Goal: Task Accomplishment & Management: Manage account settings

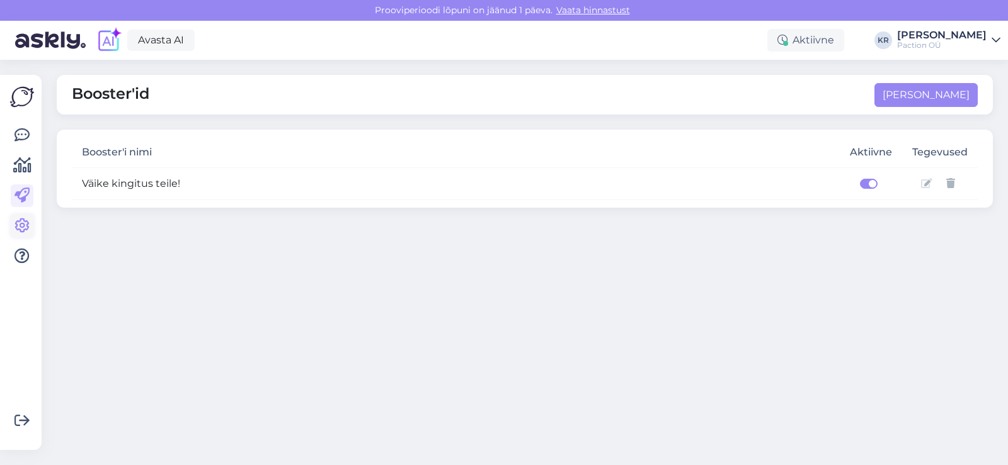
click at [25, 230] on icon at bounding box center [21, 226] width 15 height 15
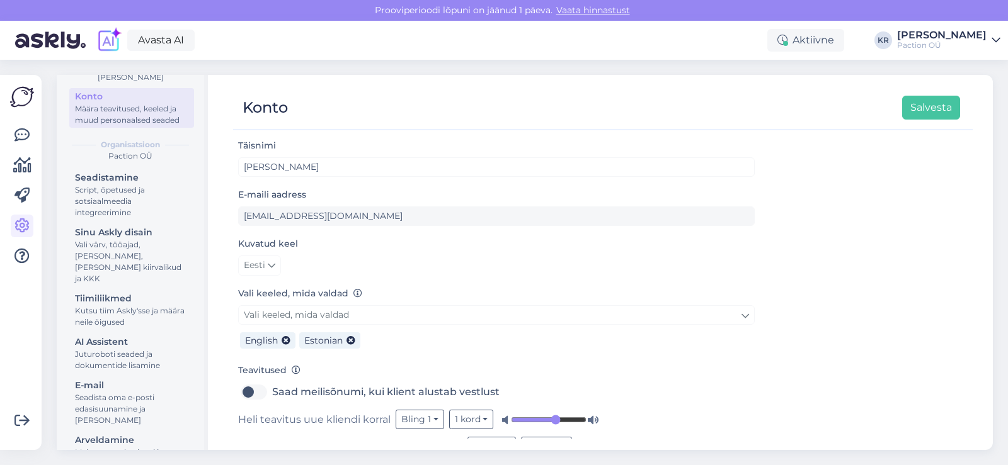
scroll to position [96, 0]
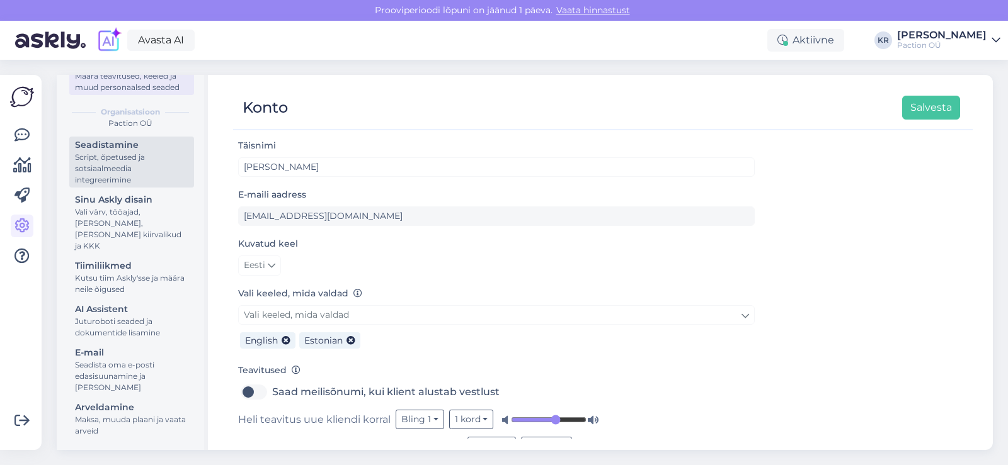
click at [136, 186] on div "Script, õpetused ja sotsiaalmeedia integreerimine" at bounding box center [131, 169] width 113 height 34
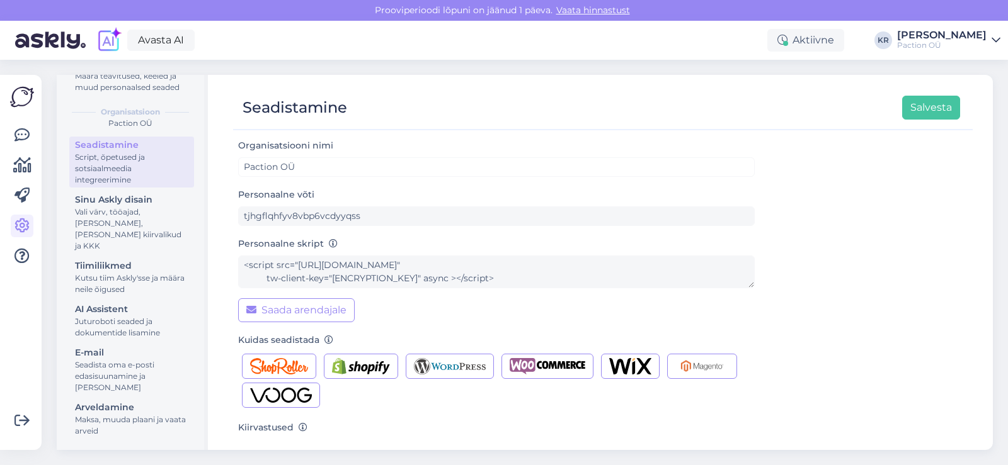
scroll to position [171, 0]
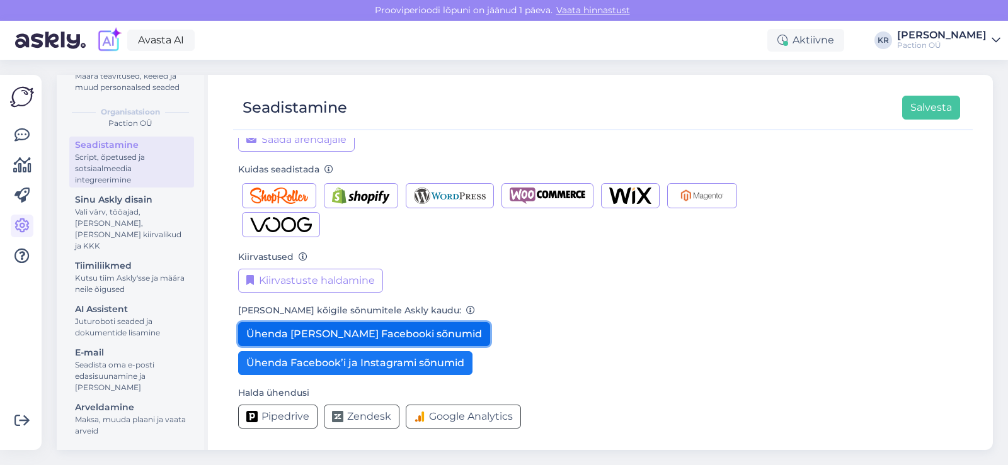
click at [402, 339] on button "Ühenda [PERSON_NAME] Facebooki sõnumid" at bounding box center [364, 334] width 252 height 24
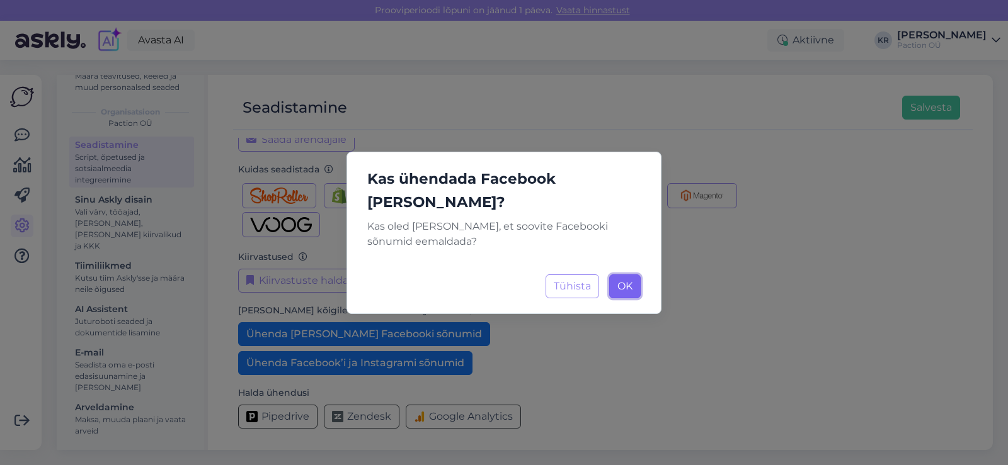
click at [635, 275] on button "OK Laadimine..." at bounding box center [624, 287] width 31 height 24
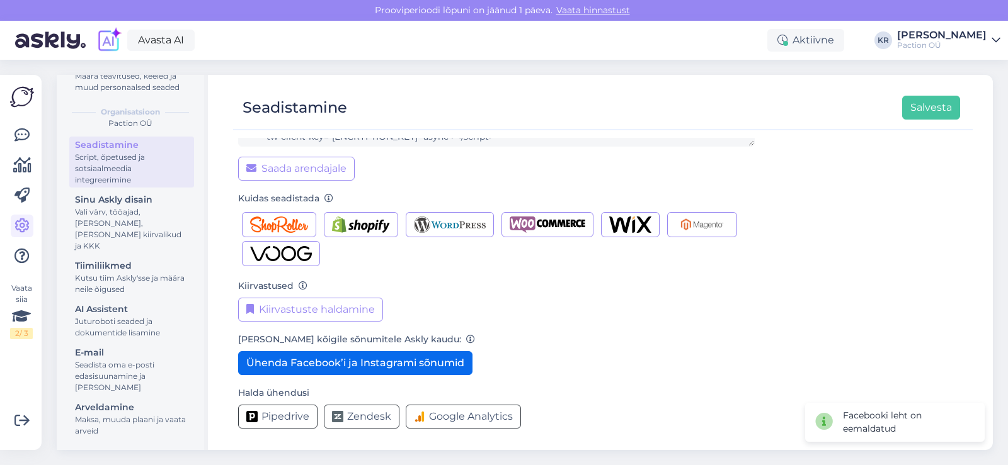
scroll to position [142, 0]
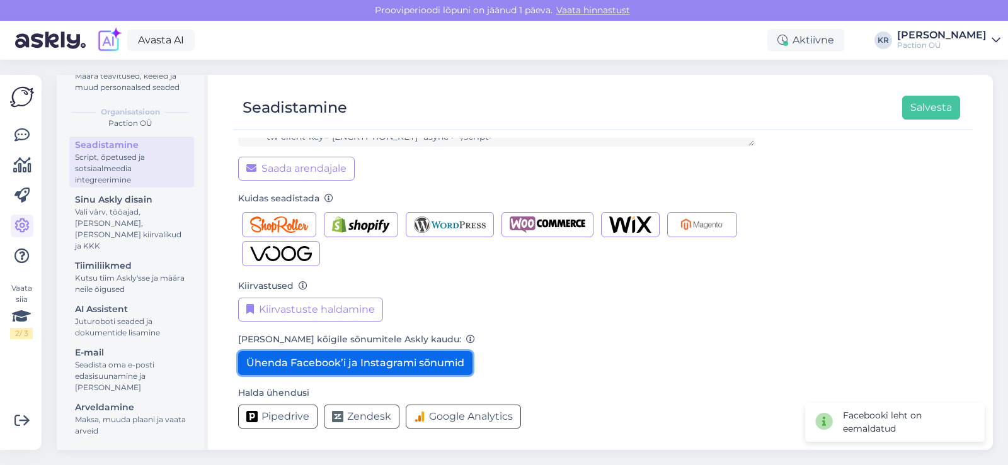
click at [431, 361] on button "Ühenda Facebook’i ja Instagrami sõnumid" at bounding box center [355, 363] width 234 height 24
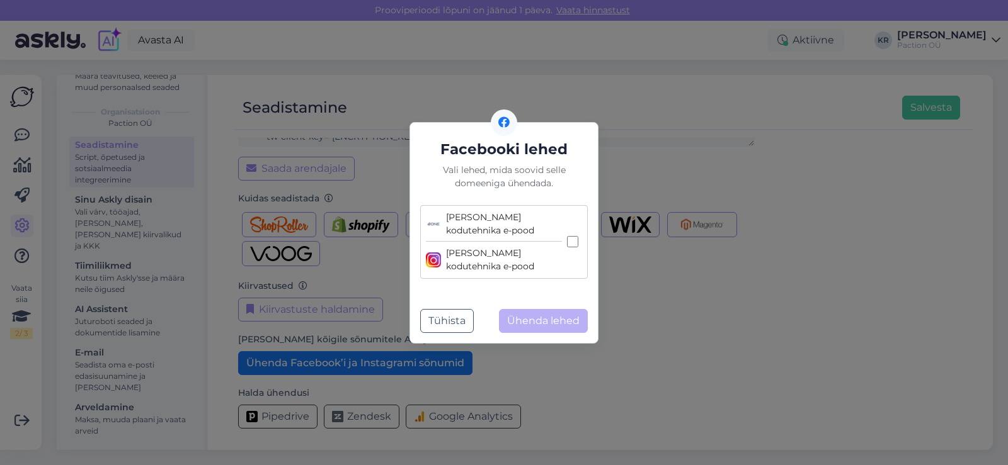
click at [576, 242] on input "[PERSON_NAME] e-[PERSON_NAME] kodutehnika e-pood" at bounding box center [572, 241] width 11 height 11
checkbox input "true"
click at [455, 310] on button "Tühista" at bounding box center [447, 321] width 54 height 24
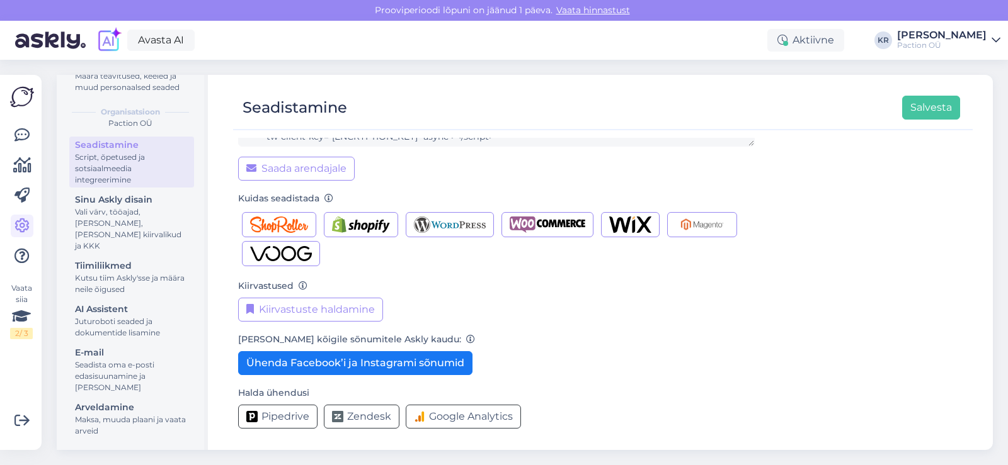
click at [529, 324] on form "Organisatsiooni nimi Paction OÜ Personaalne võti tjhgflqhfyv8vbp6vcdyyqss Perso…" at bounding box center [496, 217] width 516 height 443
click at [131, 416] on div "Maksa, muuda plaani ja vaata arveid" at bounding box center [131, 425] width 113 height 23
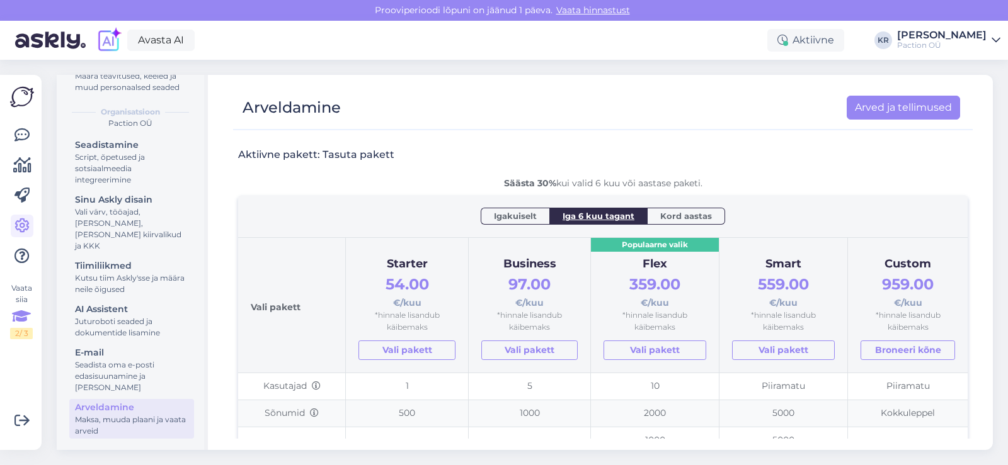
click at [25, 317] on icon at bounding box center [21, 316] width 19 height 23
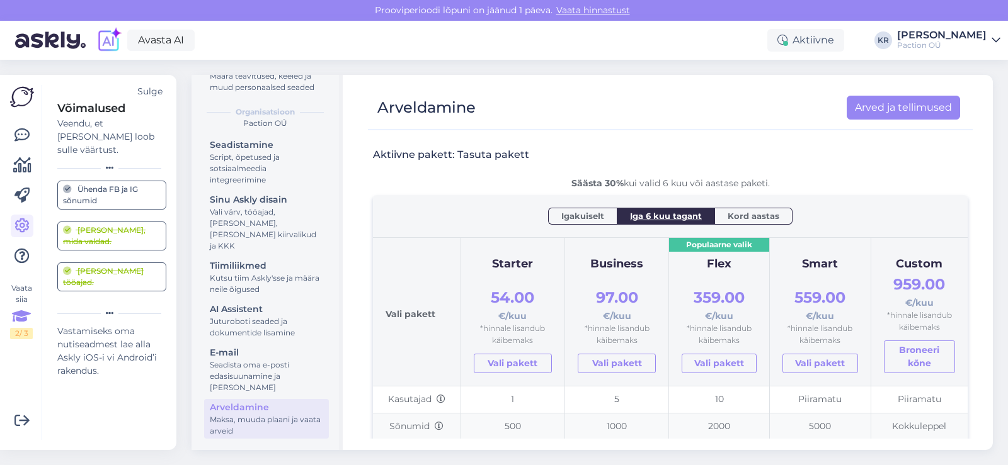
click at [153, 88] on div "Sulge" at bounding box center [149, 91] width 25 height 13
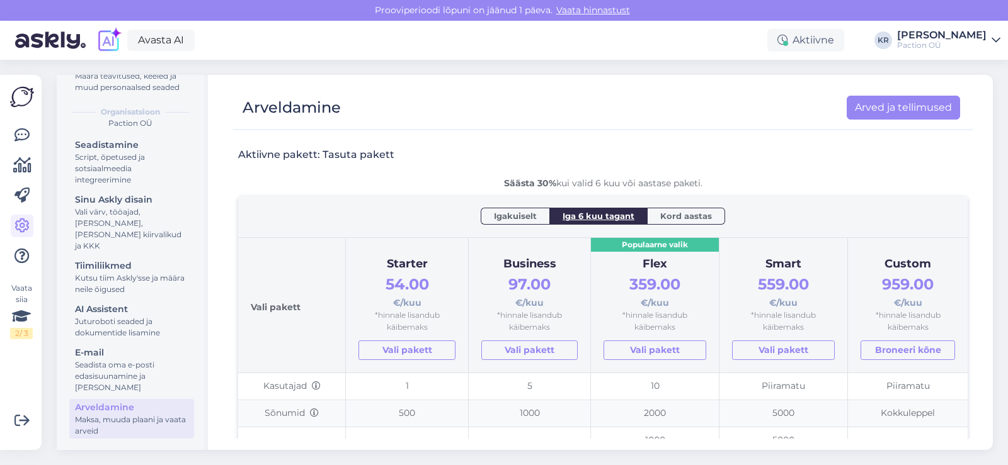
click at [24, 183] on div at bounding box center [22, 196] width 23 height 144
click at [25, 186] on link at bounding box center [22, 196] width 23 height 23
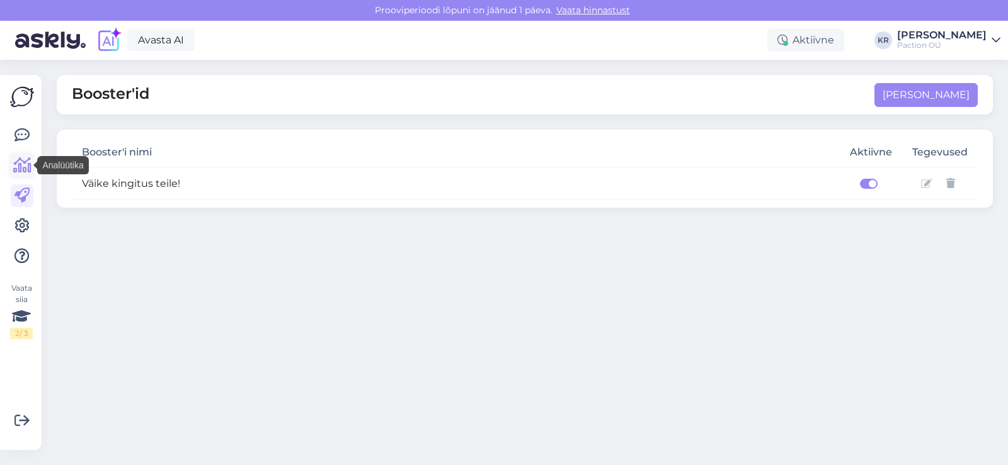
click at [25, 169] on icon at bounding box center [22, 165] width 18 height 15
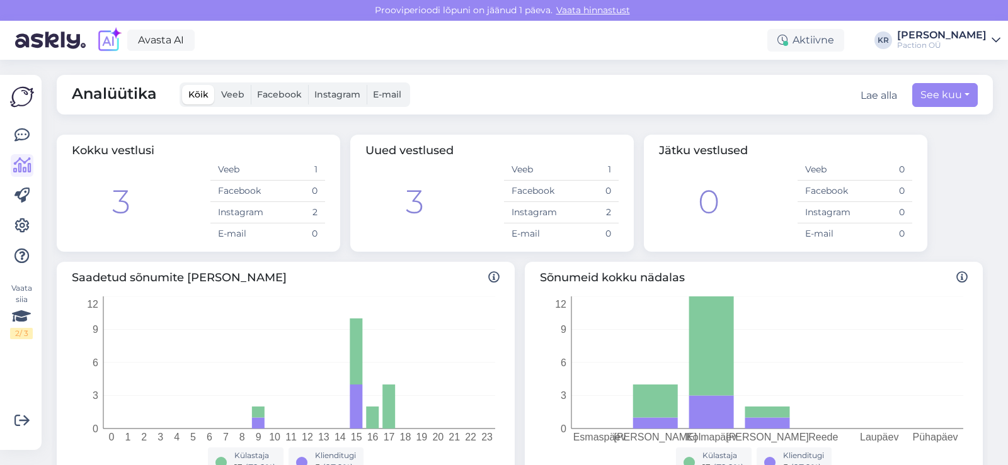
click at [26, 118] on div "Vaata siia 2 / 3" at bounding box center [22, 262] width 24 height 355
click at [20, 137] on icon at bounding box center [21, 135] width 15 height 15
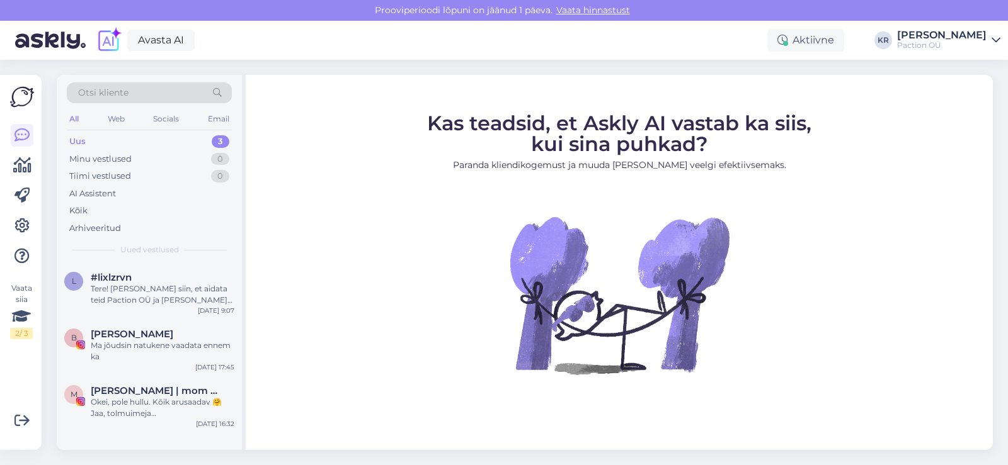
click at [22, 95] on img at bounding box center [22, 97] width 24 height 24
click at [619, 9] on link "Vaata hinnastust" at bounding box center [592, 9] width 81 height 11
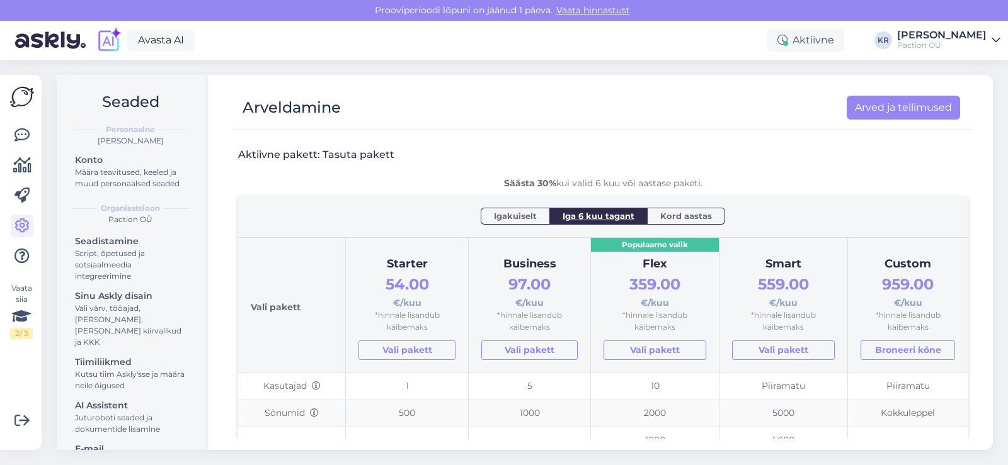
click at [978, 32] on div "[PERSON_NAME]" at bounding box center [941, 35] width 89 height 10
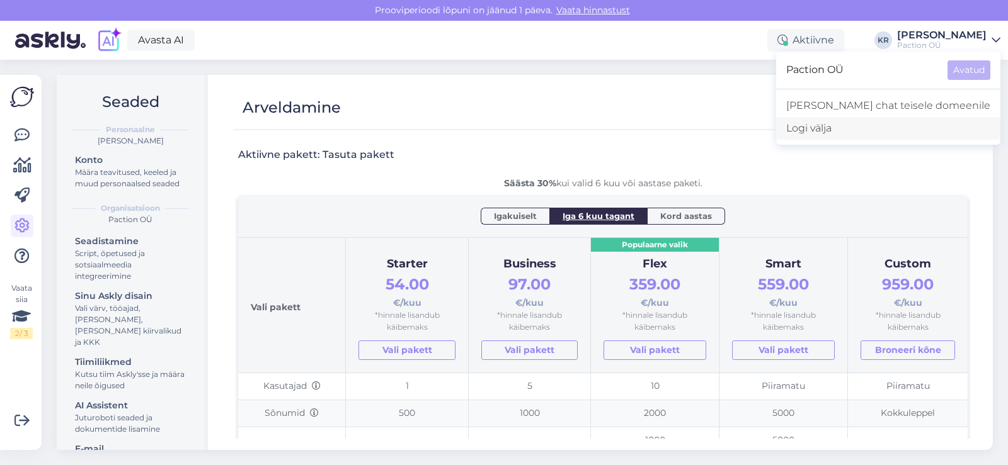
click at [895, 130] on div "Logi välja" at bounding box center [888, 128] width 224 height 23
